Goal: Navigation & Orientation: Find specific page/section

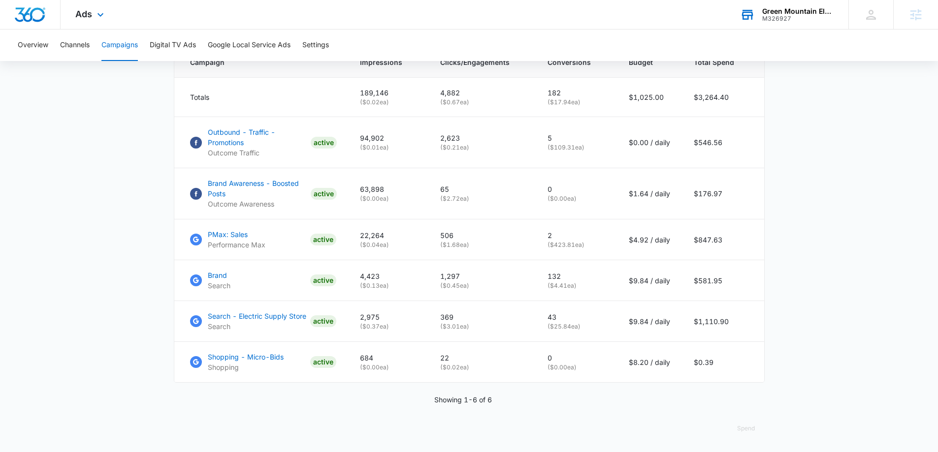
click at [771, 22] on div "Green Mountain Electric Supply M326927 Your Accounts View All" at bounding box center [786, 14] width 123 height 29
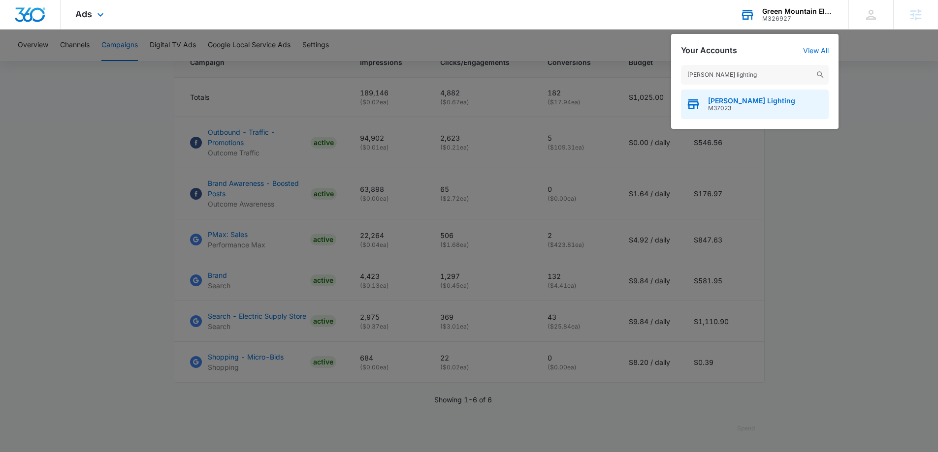
type input "brecher's lighting"
click at [777, 106] on div "Brecher's Lighting M37023" at bounding box center [755, 105] width 148 height 30
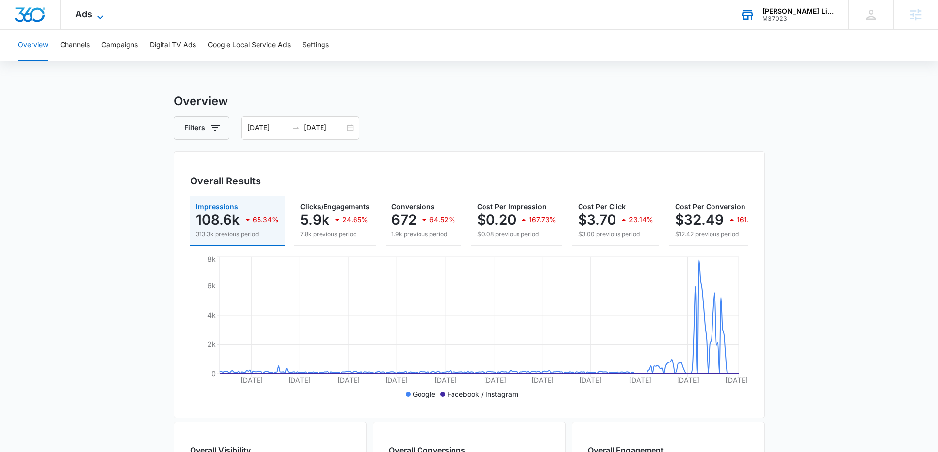
click at [82, 13] on span "Ads" at bounding box center [83, 14] width 17 height 10
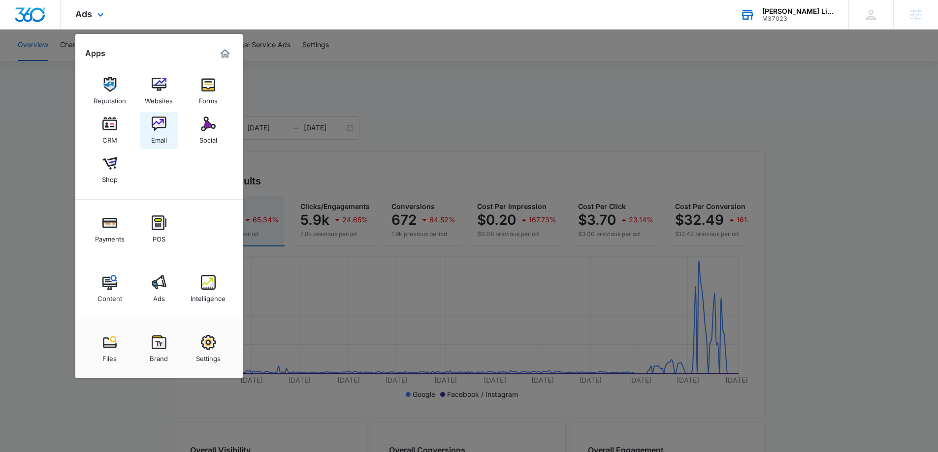
click at [155, 137] on div "Email" at bounding box center [159, 137] width 16 height 13
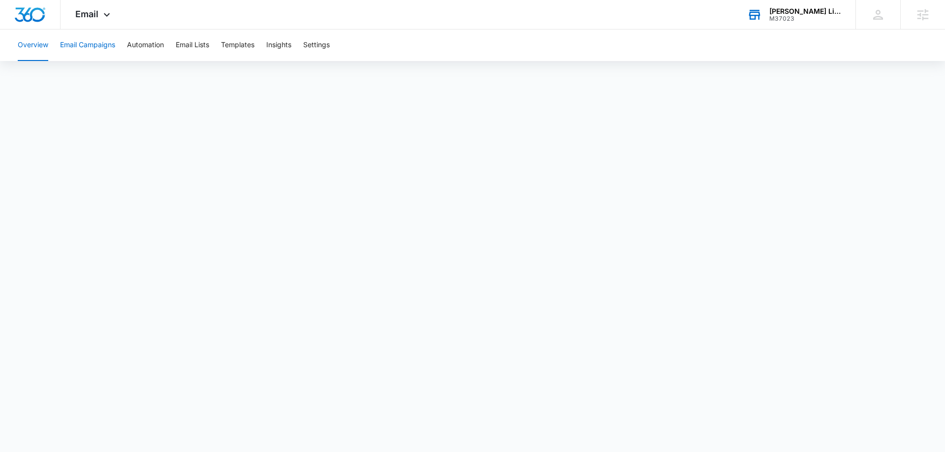
click at [109, 46] on button "Email Campaigns" at bounding box center [87, 45] width 55 height 31
click at [786, 16] on div "M37023" at bounding box center [805, 18] width 72 height 7
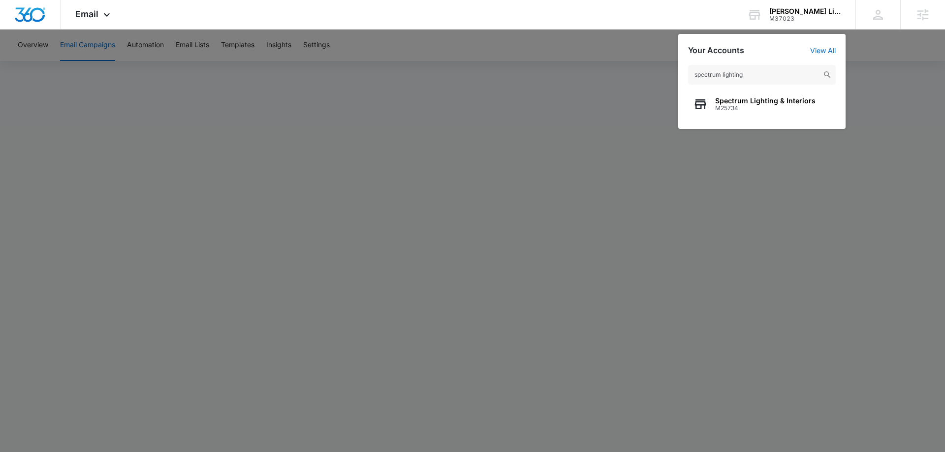
type input "spectrum lighting"
click at [764, 108] on span "M25734" at bounding box center [765, 108] width 100 height 7
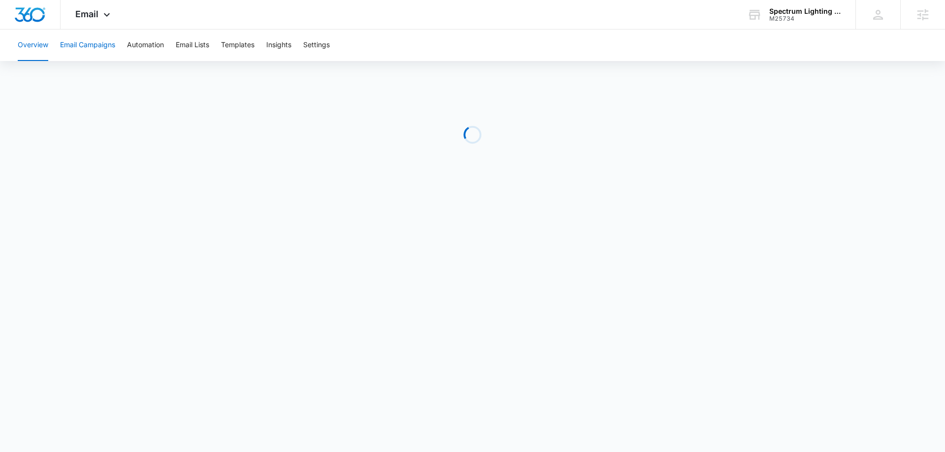
click at [88, 49] on button "Email Campaigns" at bounding box center [87, 45] width 55 height 31
click at [777, 23] on div "Spectrum Lighting & Interiors M25734 Your Accounts View All" at bounding box center [793, 14] width 123 height 29
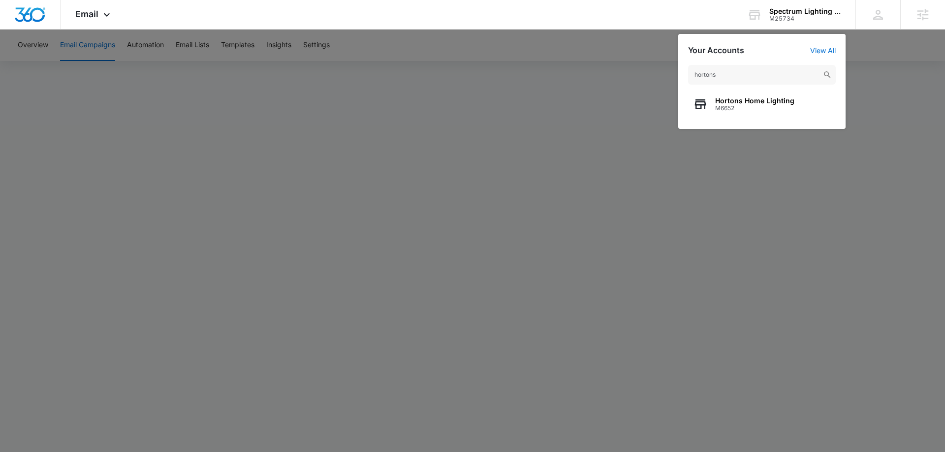
type input "hortons"
click at [738, 105] on span "M6652" at bounding box center [754, 108] width 79 height 7
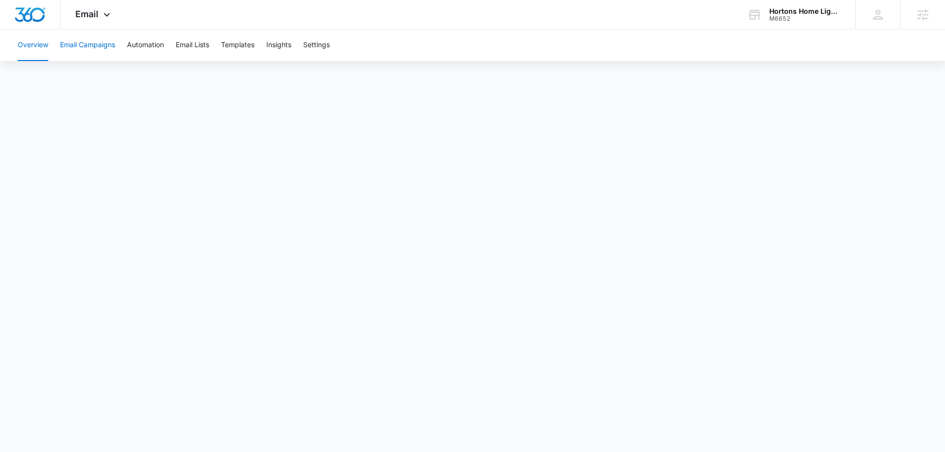
click at [100, 54] on button "Email Campaigns" at bounding box center [87, 45] width 55 height 31
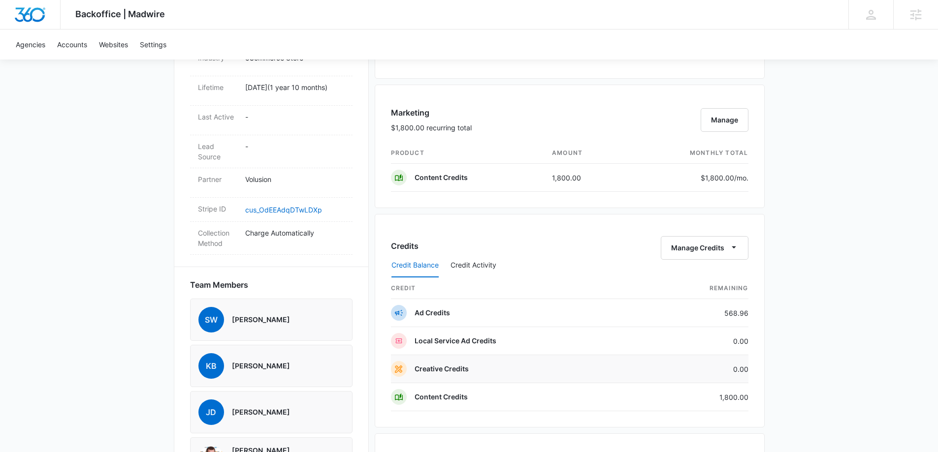
scroll to position [524, 0]
